Goal: Information Seeking & Learning: Learn about a topic

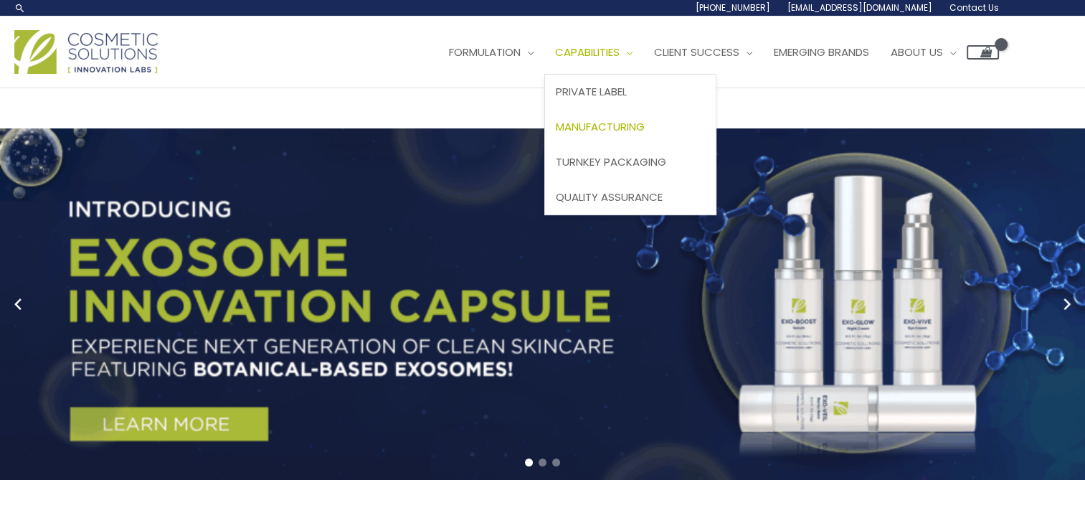
click at [627, 127] on span "Manufacturing" at bounding box center [600, 126] width 89 height 15
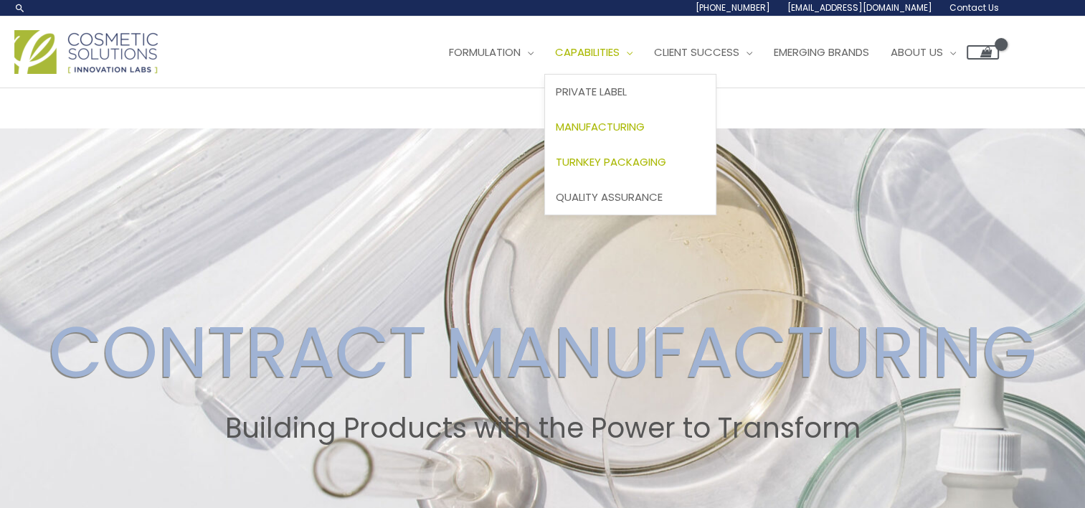
click at [620, 158] on span "Turnkey Packaging" at bounding box center [611, 161] width 110 height 15
